Goal: Find specific page/section: Find specific page/section

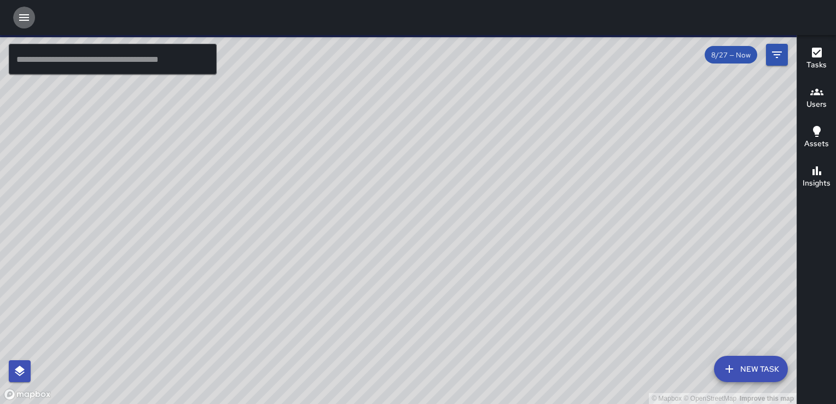
click at [28, 20] on icon "button" at bounding box center [24, 17] width 10 height 7
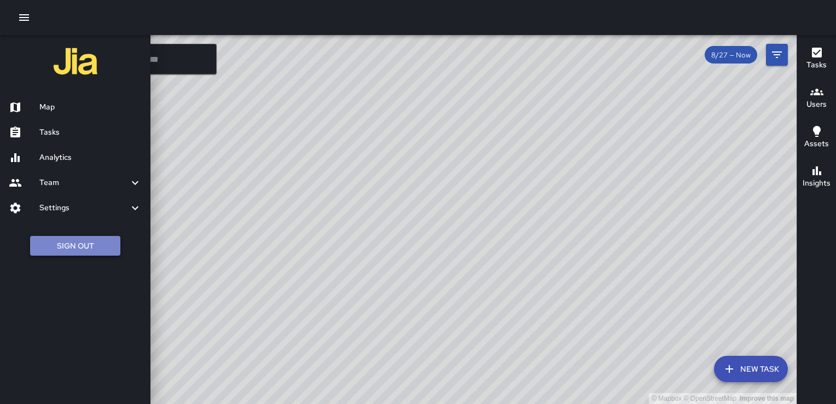
click at [91, 249] on button "Sign Out" at bounding box center [75, 246] width 90 height 20
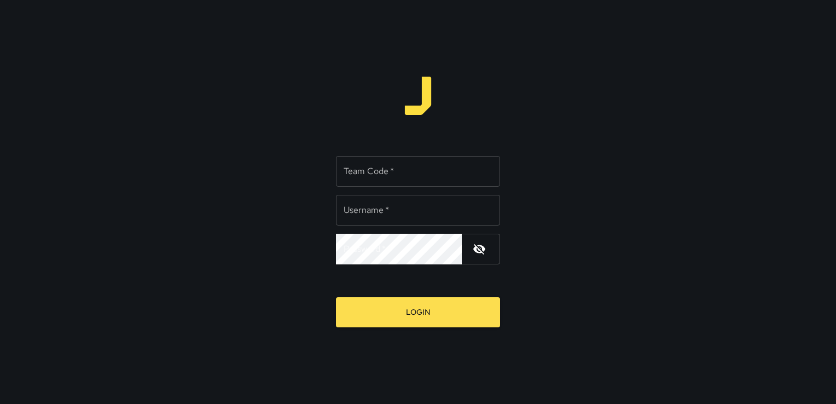
type input "**********"
click at [396, 175] on input "Team Code   *" at bounding box center [418, 171] width 164 height 31
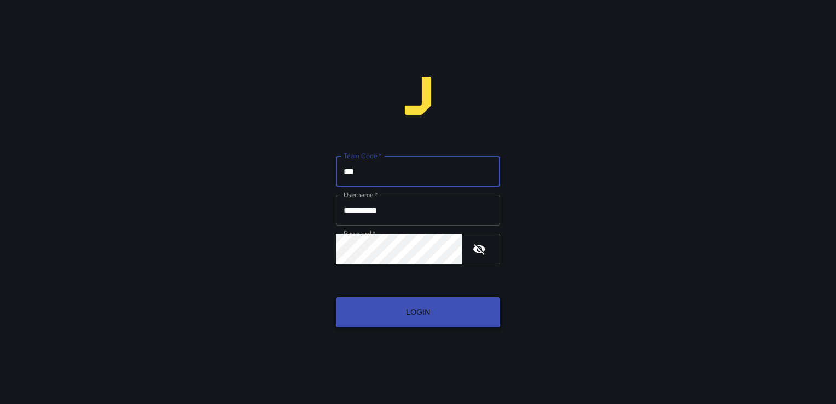
type input "***"
click at [401, 310] on button "Login" at bounding box center [418, 312] width 164 height 30
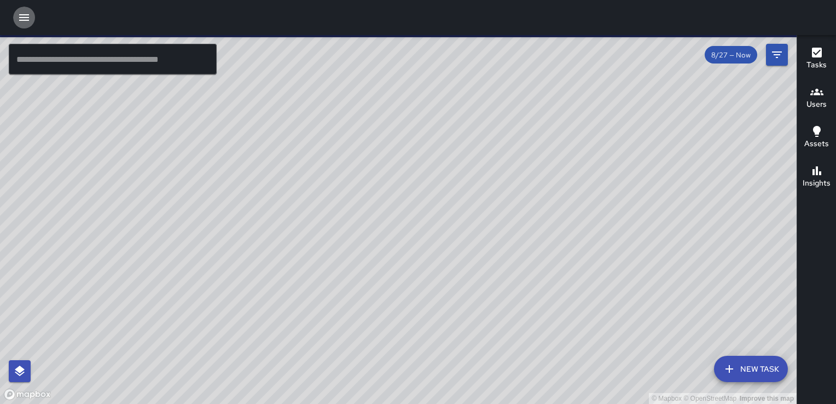
click at [25, 14] on icon "button" at bounding box center [24, 17] width 10 height 7
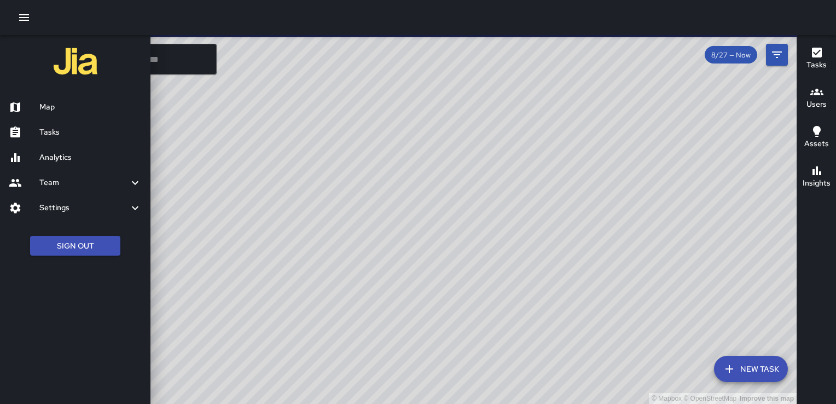
click at [57, 156] on h6 "Analytics" at bounding box center [90, 158] width 102 height 12
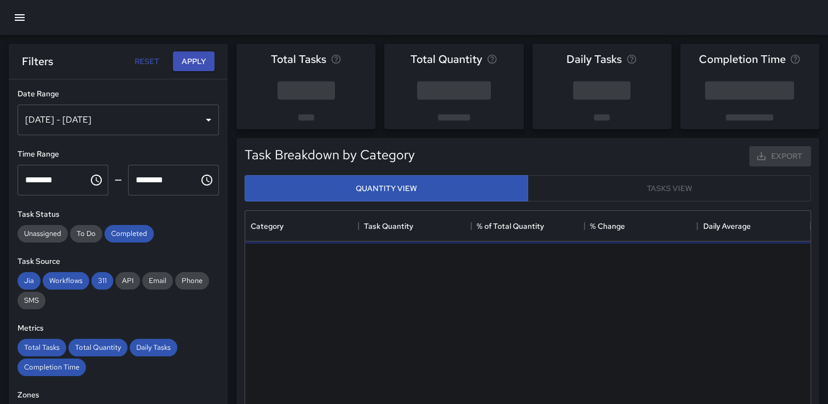
scroll to position [319, 556]
click at [74, 124] on div "[DATE] - [DATE]" at bounding box center [118, 119] width 201 height 31
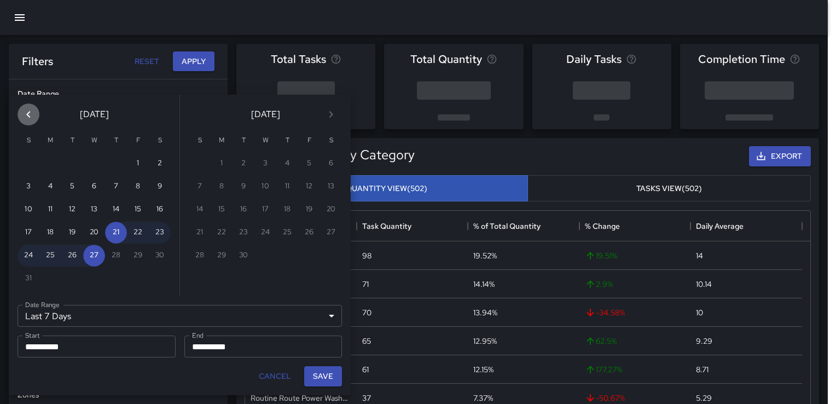
click at [30, 110] on icon "Previous month" at bounding box center [28, 114] width 13 height 13
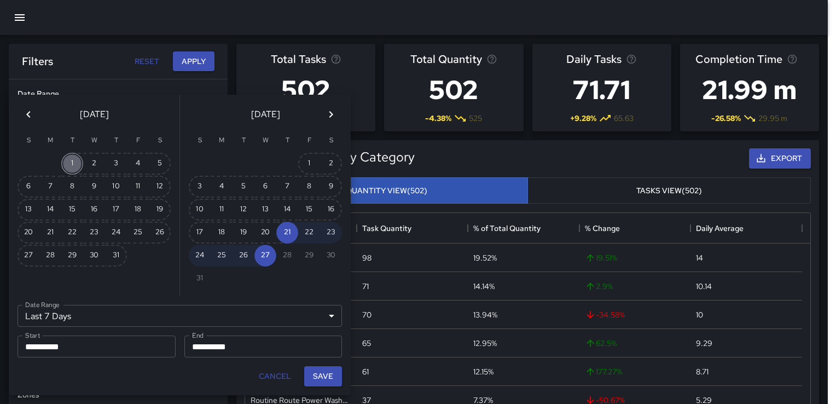
click at [69, 165] on button "1" at bounding box center [72, 164] width 22 height 22
type input "******"
type input "**********"
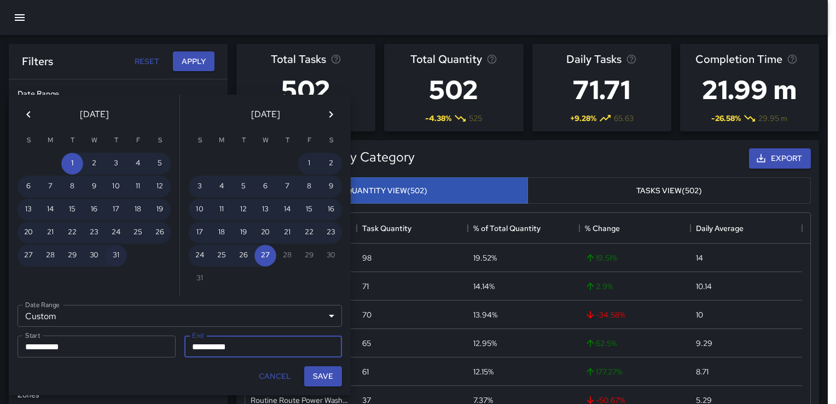
click at [118, 255] on button "31" at bounding box center [116, 255] width 22 height 22
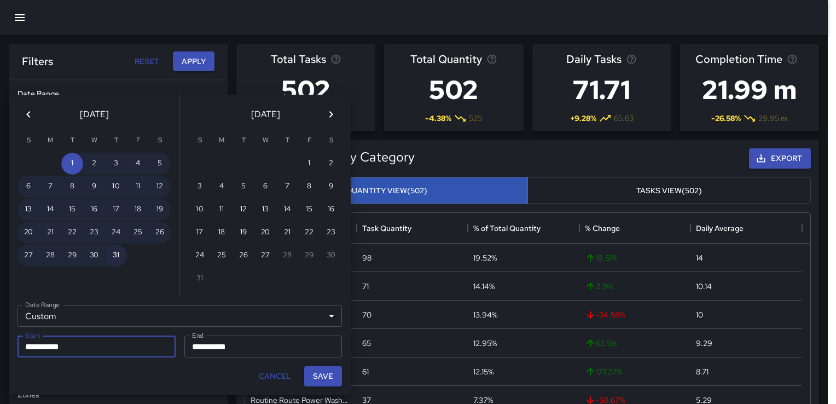
type input "**********"
click at [323, 376] on button "Save" at bounding box center [323, 376] width 38 height 20
type input "**********"
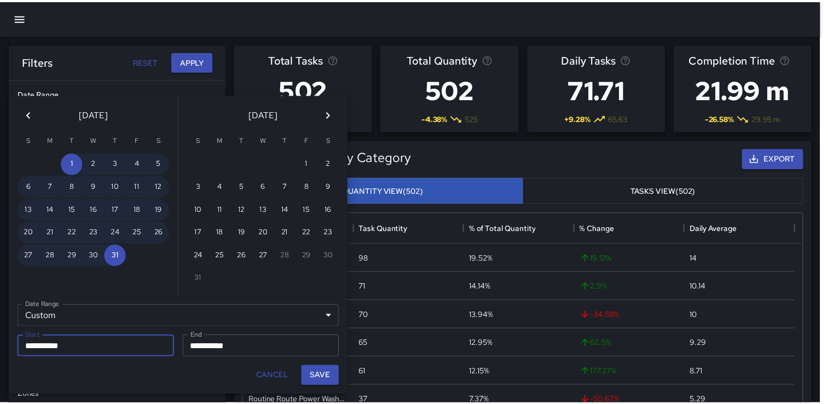
scroll to position [9, 9]
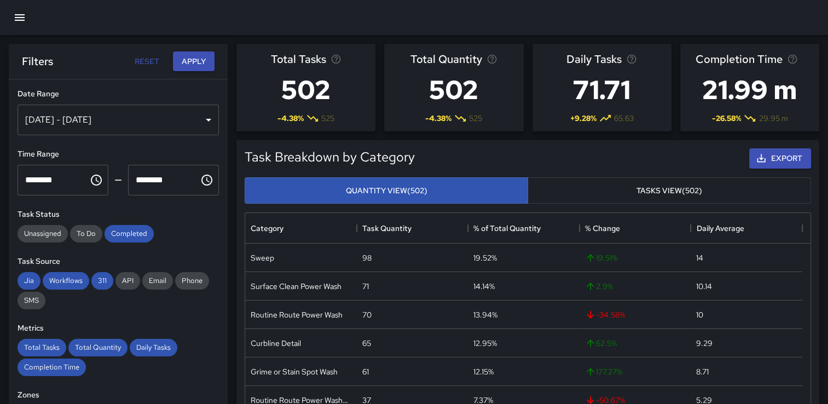
click at [197, 61] on button "Apply" at bounding box center [194, 61] width 42 height 20
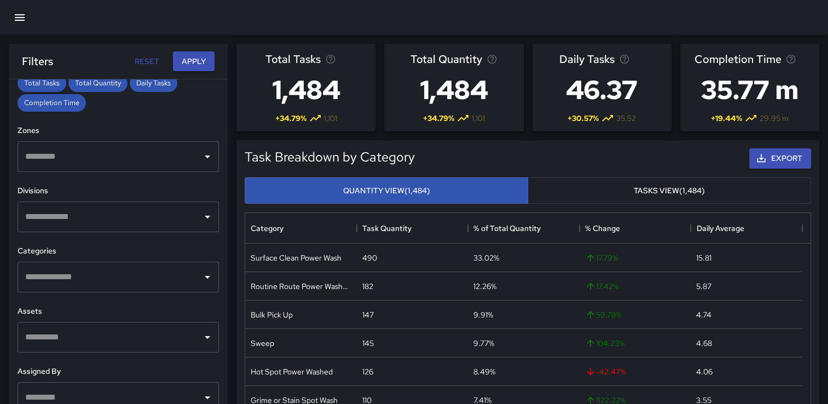
scroll to position [242, 0]
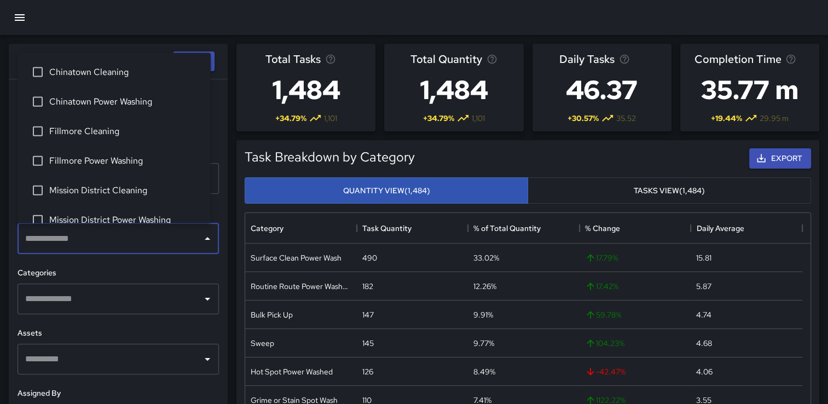
click at [132, 245] on input "text" at bounding box center [109, 238] width 175 height 21
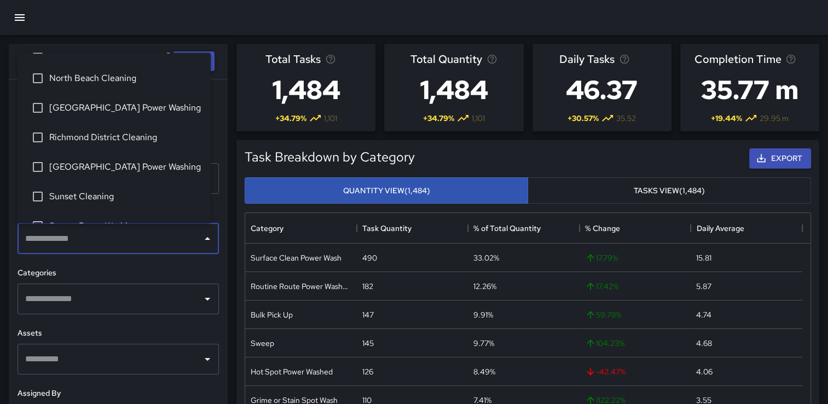
scroll to position [173, 0]
click at [126, 114] on li "[GEOGRAPHIC_DATA] Power Washing" at bounding box center [114, 106] width 193 height 30
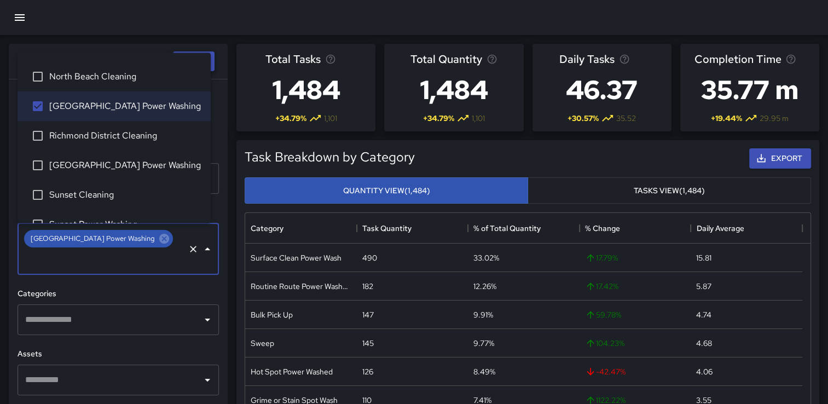
click at [213, 57] on button "Apply" at bounding box center [194, 61] width 42 height 20
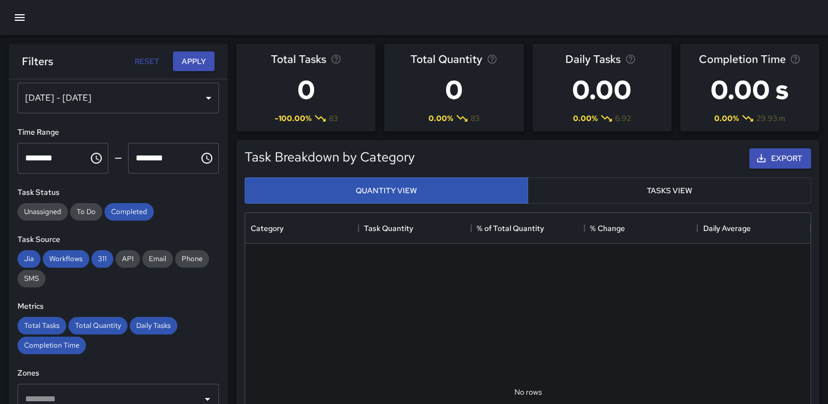
scroll to position [0, 0]
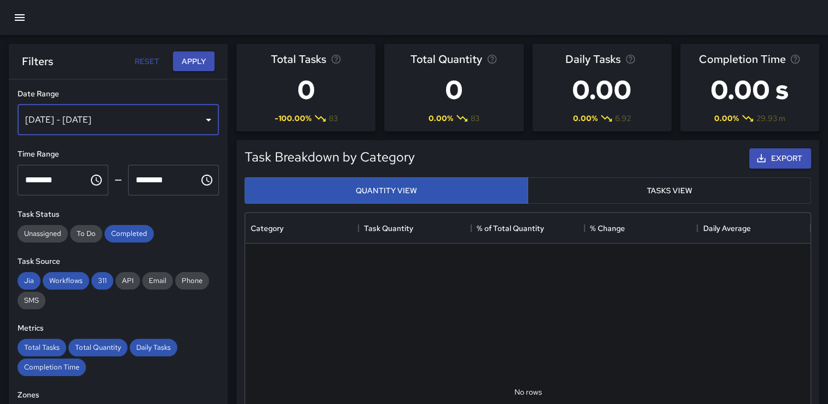
click at [111, 121] on div "Jul 01, 2025 - Jul 31, 2025" at bounding box center [118, 119] width 201 height 31
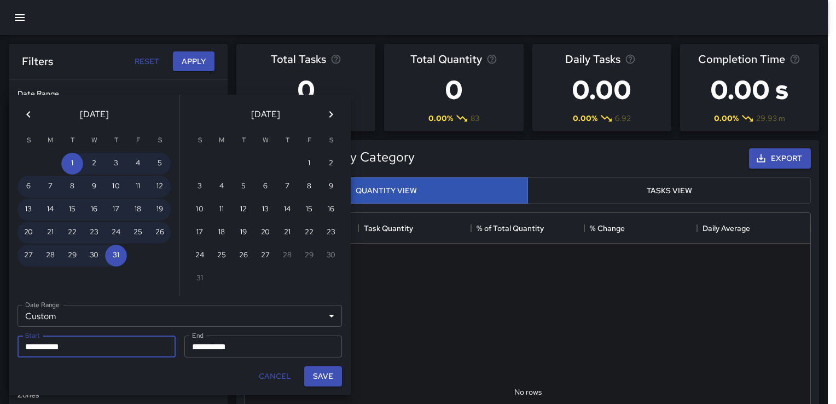
click at [25, 113] on icon "Previous month" at bounding box center [28, 114] width 13 height 13
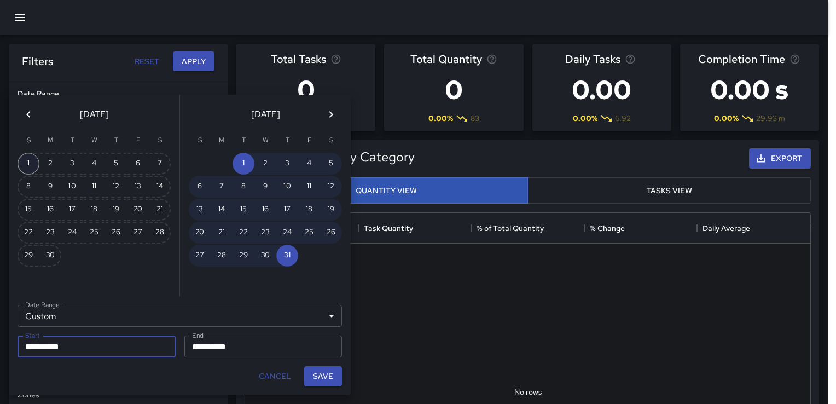
click at [29, 159] on button "1" at bounding box center [29, 164] width 22 height 22
type input "**********"
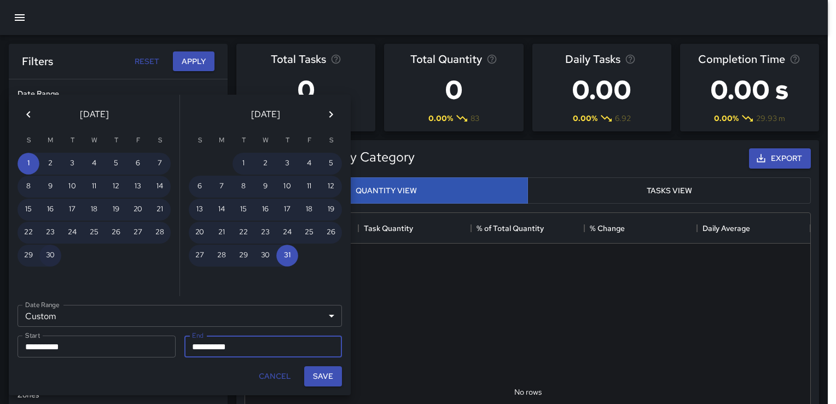
click at [50, 255] on button "30" at bounding box center [50, 255] width 22 height 22
type input "**********"
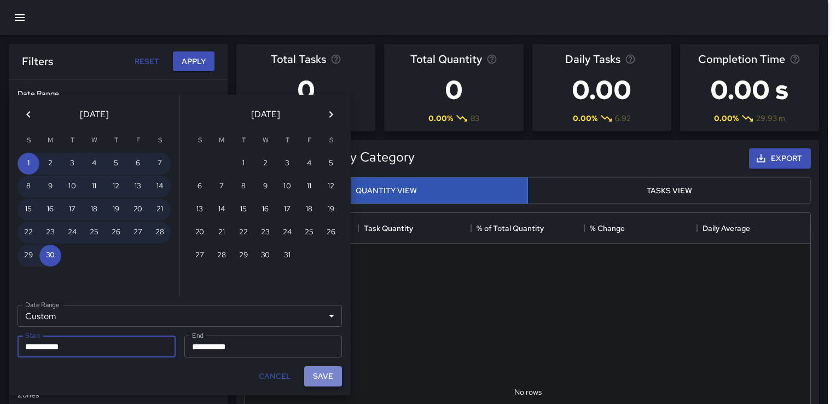
click at [315, 371] on button "Save" at bounding box center [323, 376] width 38 height 20
type input "**********"
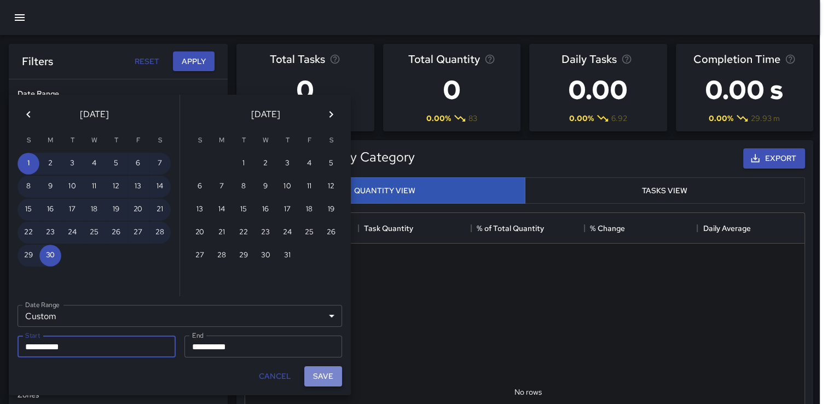
scroll to position [9, 9]
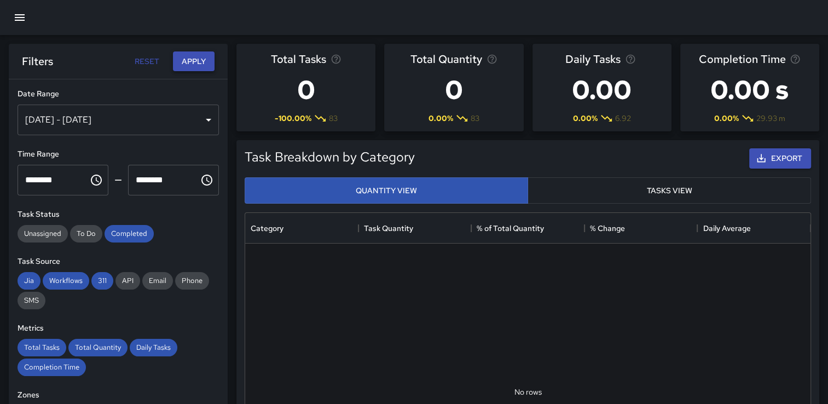
click at [182, 59] on button "Apply" at bounding box center [194, 61] width 42 height 20
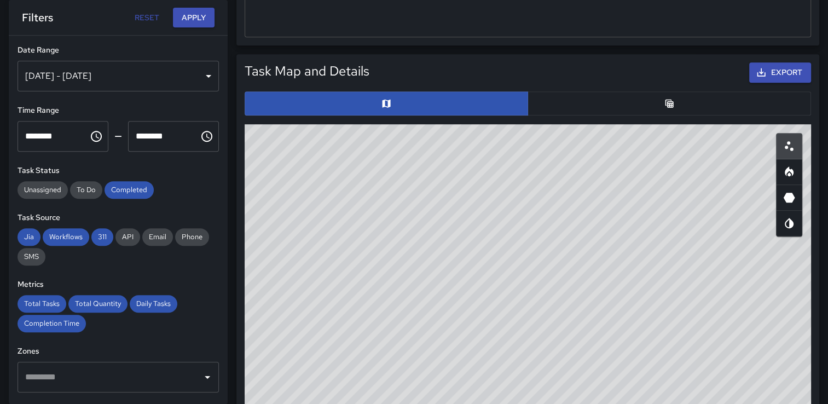
scroll to position [513, 0]
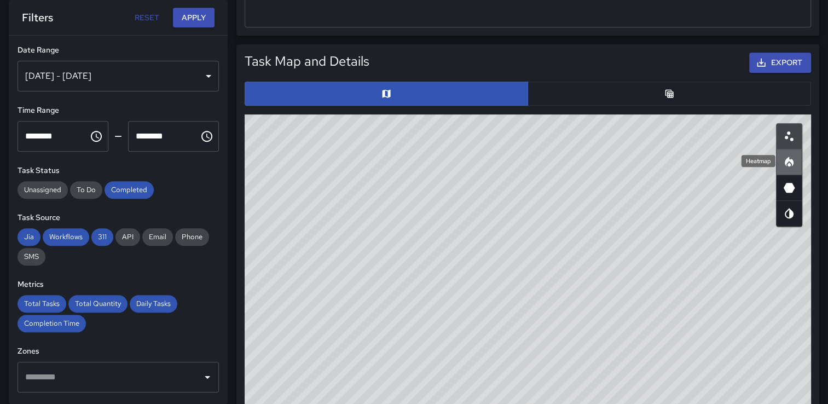
click at [784, 156] on icon "Heatmap" at bounding box center [788, 161] width 13 height 13
type button "heatmap"
drag, startPoint x: 625, startPoint y: 276, endPoint x: 576, endPoint y: 369, distance: 104.5
click at [576, 371] on div "© Mapbox © OpenStreetMap Improve this map" at bounding box center [527, 333] width 566 height 438
drag, startPoint x: 729, startPoint y: 247, endPoint x: 551, endPoint y: 278, distance: 180.0
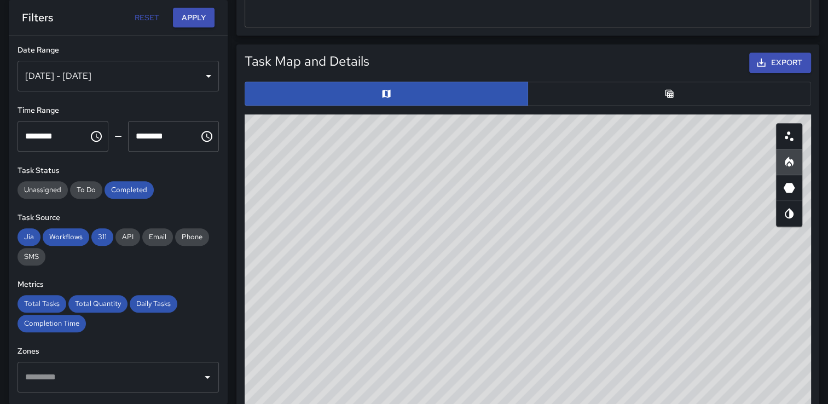
click at [551, 278] on div "© Mapbox © OpenStreetMap Improve this map" at bounding box center [527, 333] width 566 height 438
drag, startPoint x: 674, startPoint y: 242, endPoint x: 578, endPoint y: 259, distance: 97.7
click at [578, 259] on div "© Mapbox © OpenStreetMap Improve this map" at bounding box center [527, 333] width 566 height 438
drag, startPoint x: 597, startPoint y: 189, endPoint x: 585, endPoint y: 334, distance: 145.4
click at [585, 334] on div "© Mapbox © OpenStreetMap Improve this map" at bounding box center [527, 333] width 566 height 438
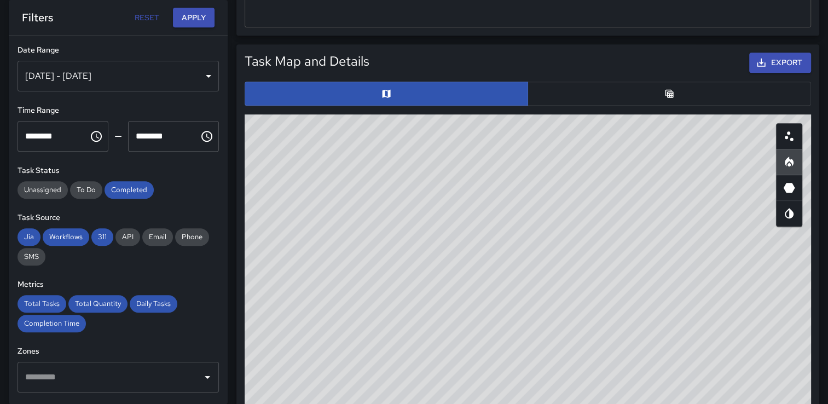
drag, startPoint x: 591, startPoint y: 341, endPoint x: 585, endPoint y: 432, distance: 91.0
click at [585, 403] on html "**********" at bounding box center [414, 207] width 828 height 1440
drag, startPoint x: 498, startPoint y: 249, endPoint x: 530, endPoint y: 326, distance: 83.1
click at [530, 326] on div "© Mapbox © OpenStreetMap Improve this map" at bounding box center [527, 333] width 566 height 438
drag, startPoint x: 456, startPoint y: 317, endPoint x: 462, endPoint y: 337, distance: 21.1
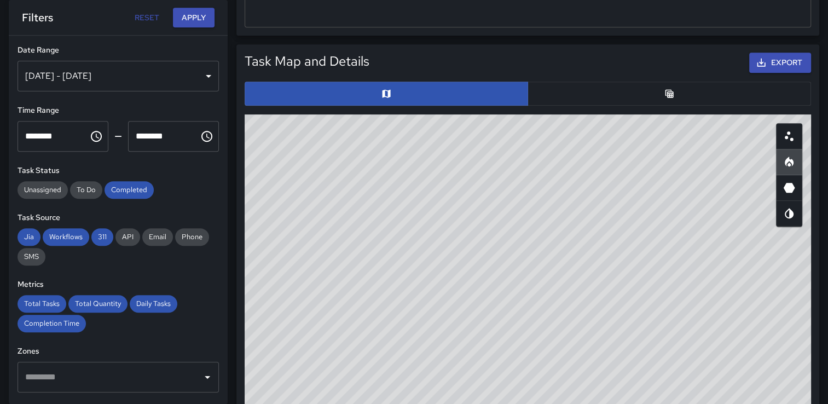
click at [462, 337] on div "© Mapbox © OpenStreetMap Improve this map" at bounding box center [527, 333] width 566 height 438
drag, startPoint x: 638, startPoint y: 236, endPoint x: 599, endPoint y: 382, distance: 151.1
click at [599, 382] on div "© Mapbox © OpenStreetMap Improve this map" at bounding box center [527, 333] width 566 height 438
drag, startPoint x: 590, startPoint y: 331, endPoint x: 642, endPoint y: 427, distance: 109.2
click at [642, 403] on html "**********" at bounding box center [414, 207] width 828 height 1440
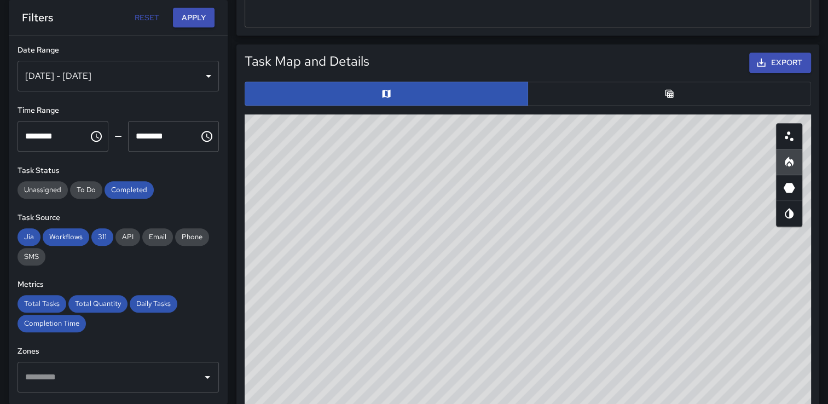
drag, startPoint x: 659, startPoint y: 307, endPoint x: 694, endPoint y: 311, distance: 35.3
click at [694, 311] on div "© Mapbox © OpenStreetMap Improve this map" at bounding box center [527, 333] width 566 height 438
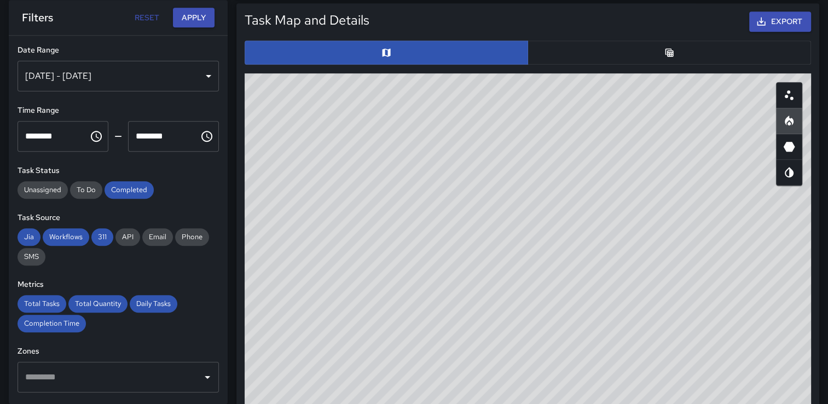
scroll to position [556, 0]
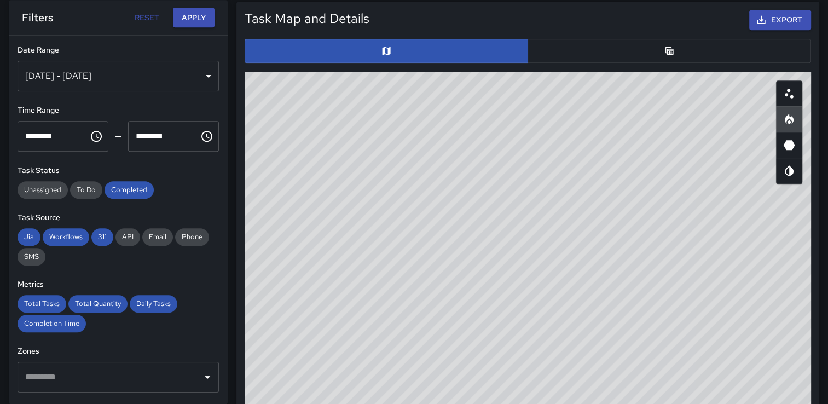
drag, startPoint x: 701, startPoint y: 226, endPoint x: 702, endPoint y: 235, distance: 8.9
click at [702, 235] on div "© Mapbox © OpenStreetMap Improve this map" at bounding box center [527, 291] width 566 height 438
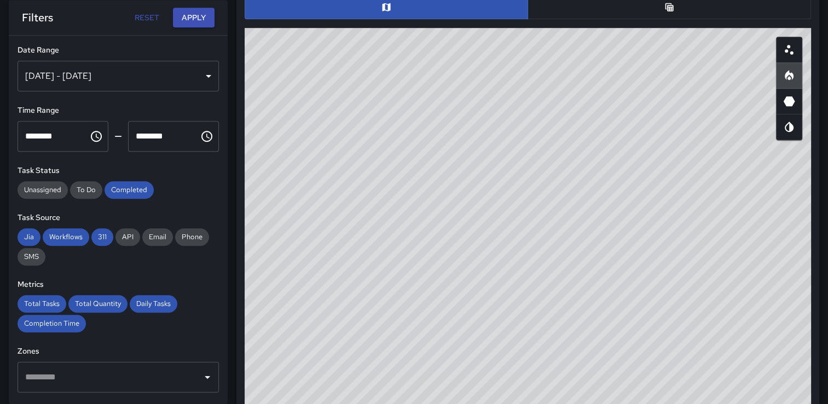
scroll to position [595, 0]
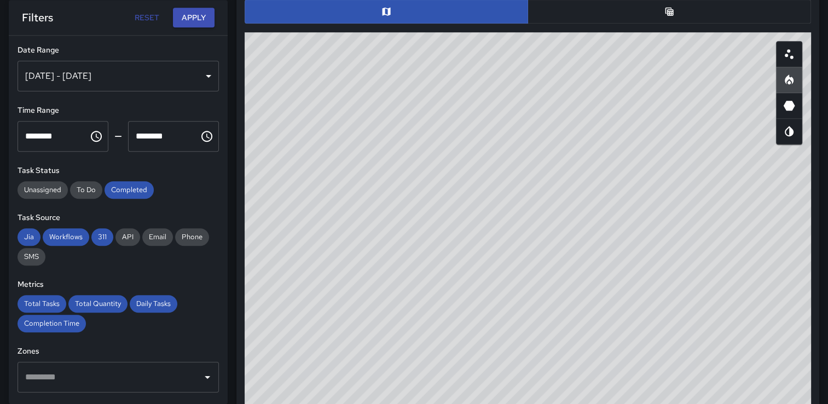
drag, startPoint x: 688, startPoint y: 156, endPoint x: 690, endPoint y: 175, distance: 19.3
click at [690, 175] on div "© Mapbox © OpenStreetMap Improve this map" at bounding box center [527, 251] width 566 height 438
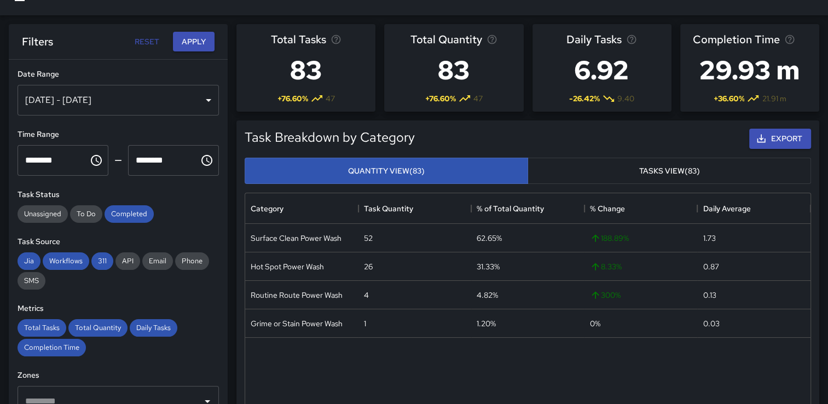
scroll to position [0, 0]
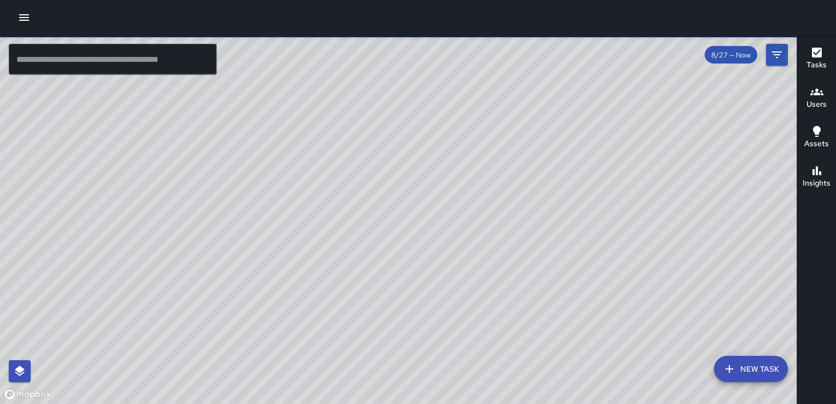
click at [28, 21] on icon "button" at bounding box center [24, 17] width 10 height 7
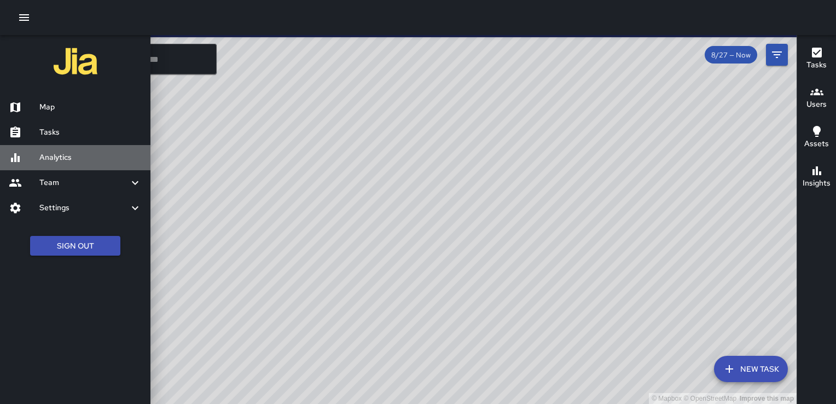
click at [56, 153] on h6 "Analytics" at bounding box center [90, 158] width 102 height 12
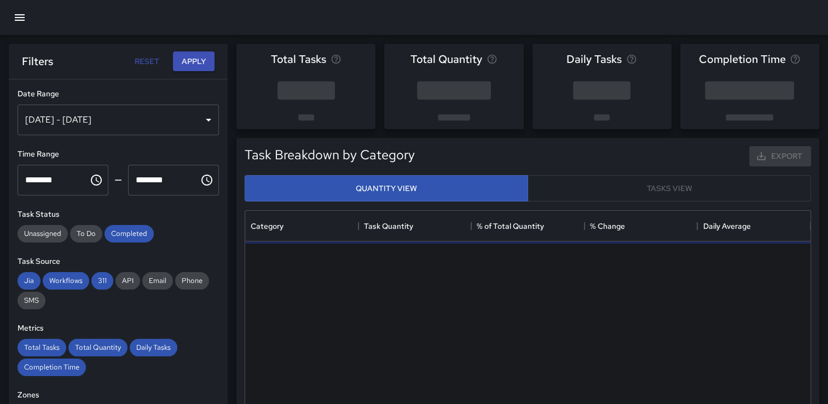
scroll to position [319, 556]
click at [21, 10] on button "button" at bounding box center [20, 17] width 26 height 26
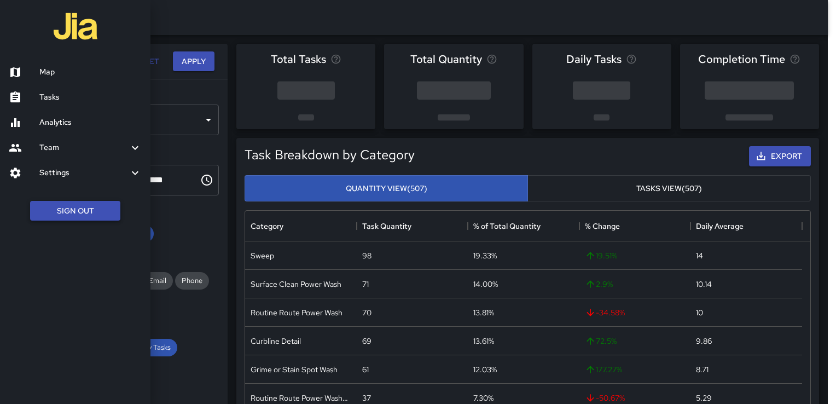
click at [78, 209] on button "Sign Out" at bounding box center [75, 211] width 90 height 20
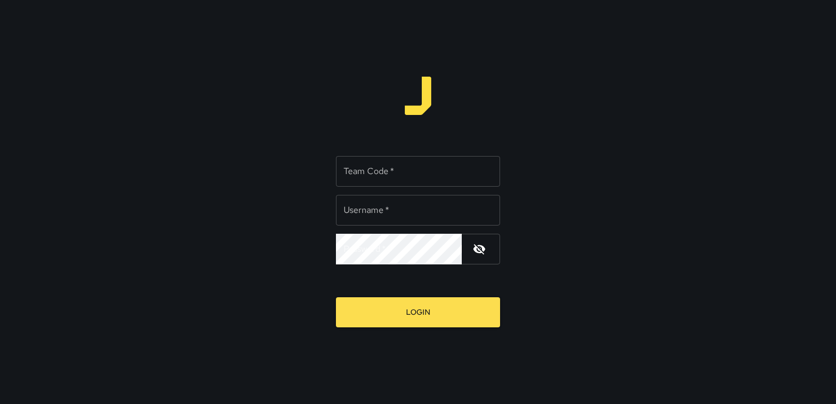
type input "**********"
click at [404, 174] on input "Team Code   *" at bounding box center [418, 171] width 164 height 31
type input "****"
click at [336, 297] on button "Login" at bounding box center [418, 312] width 164 height 30
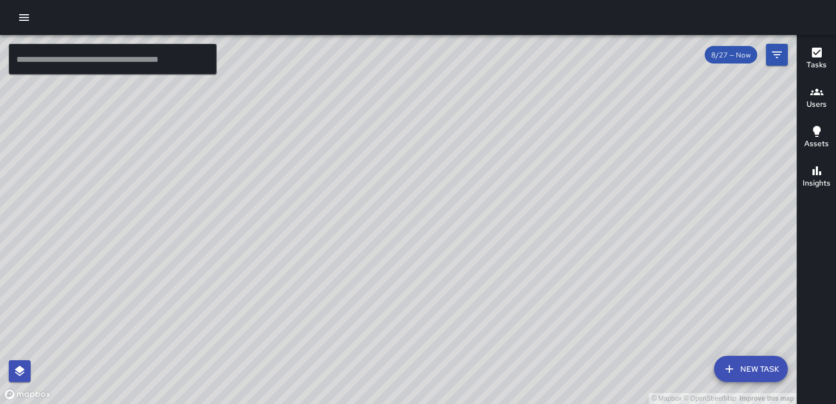
click at [25, 20] on icon "button" at bounding box center [24, 17] width 10 height 7
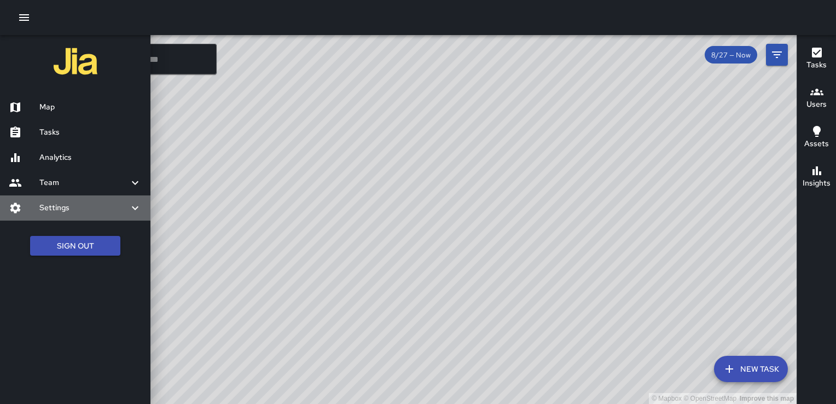
click at [62, 206] on h6 "Settings" at bounding box center [83, 208] width 89 height 12
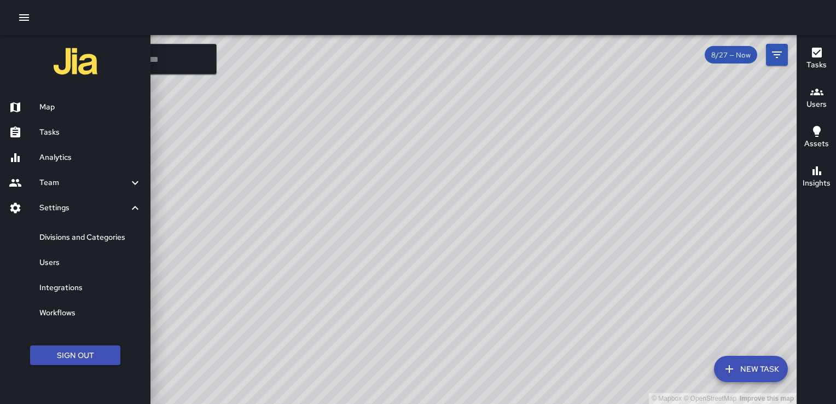
click at [67, 261] on h6 "Users" at bounding box center [90, 263] width 102 height 12
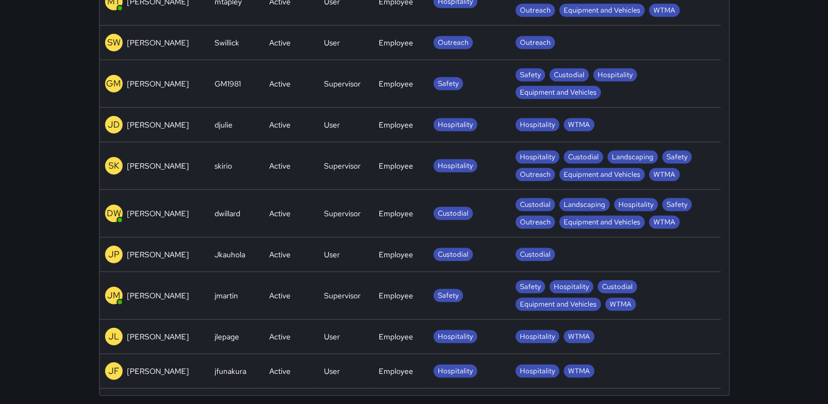
scroll to position [1754, 0]
